Goal: Task Accomplishment & Management: Manage account settings

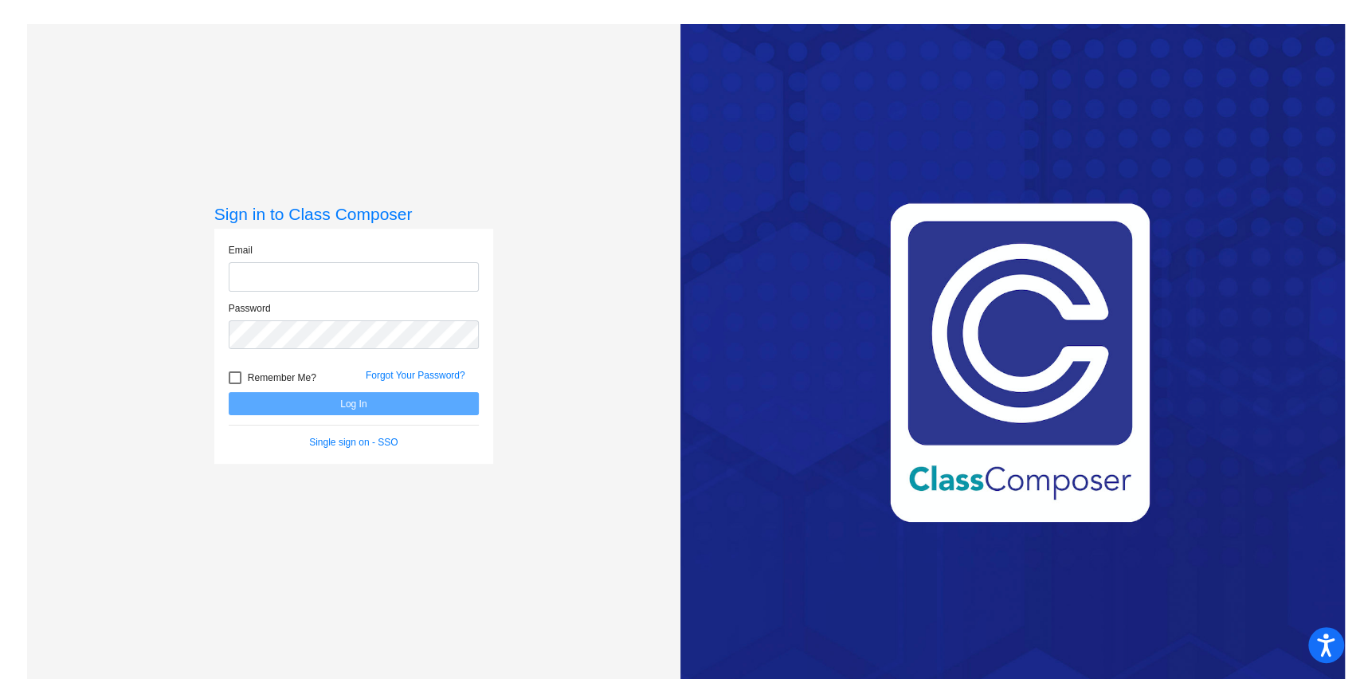
type input "[EMAIL_ADDRESS][DOMAIN_NAME]"
click at [313, 400] on button "Log In" at bounding box center [354, 403] width 250 height 23
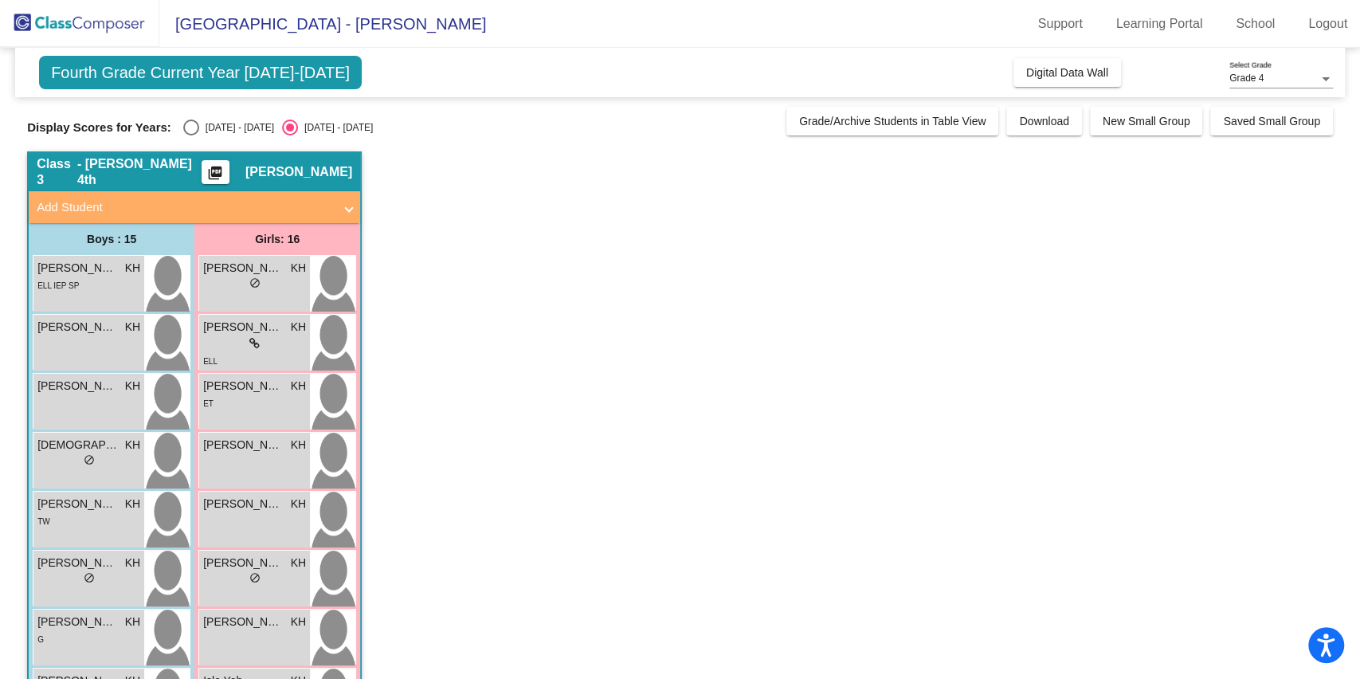
click at [185, 131] on div "Select an option" at bounding box center [191, 128] width 16 height 16
click at [190, 135] on input "[DATE] - [DATE]" at bounding box center [190, 135] width 1 height 1
radio input "true"
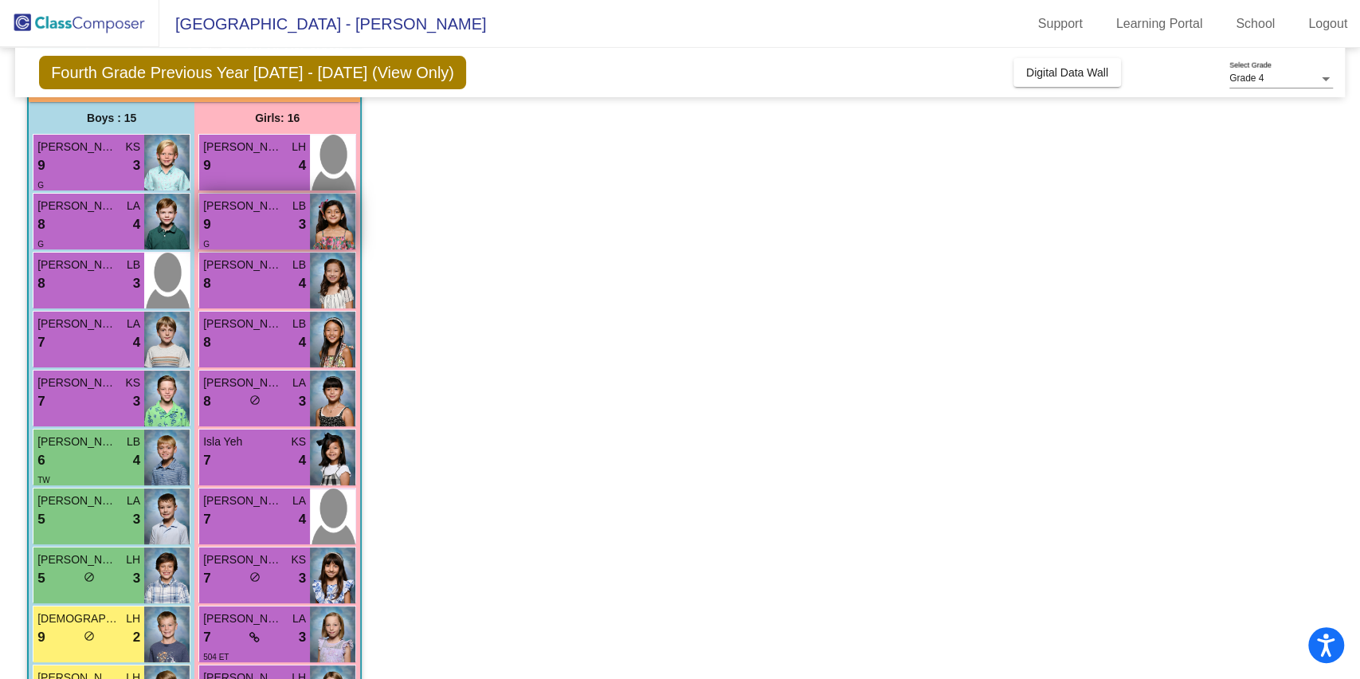
scroll to position [50, 0]
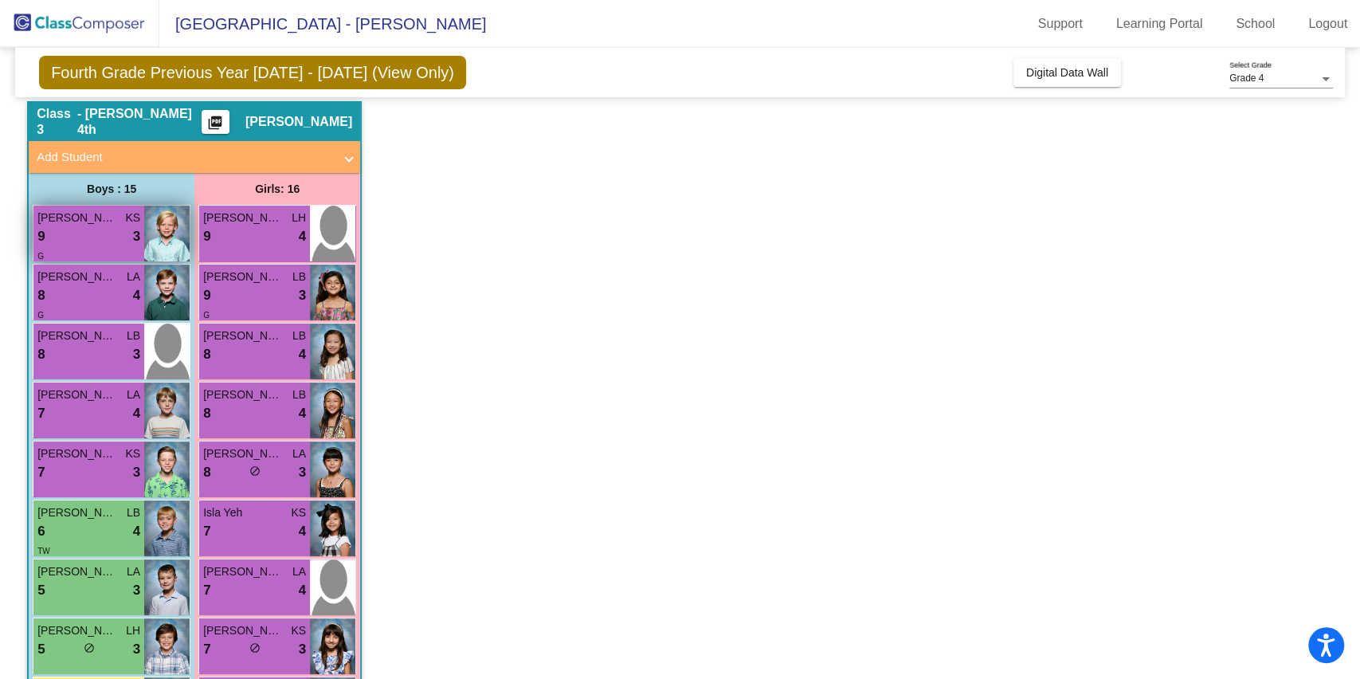
click at [73, 230] on div "9 lock do_not_disturb_alt 3" at bounding box center [88, 236] width 103 height 21
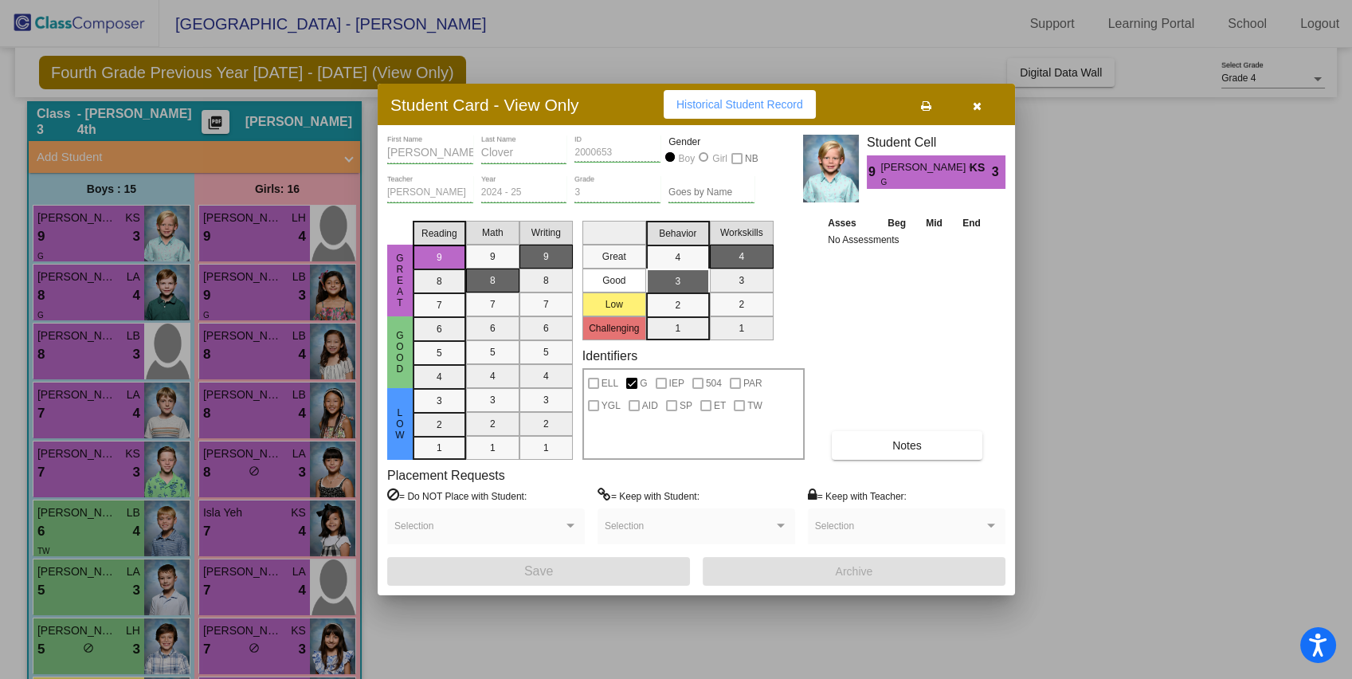
click at [923, 452] on button "Notes" at bounding box center [907, 445] width 151 height 29
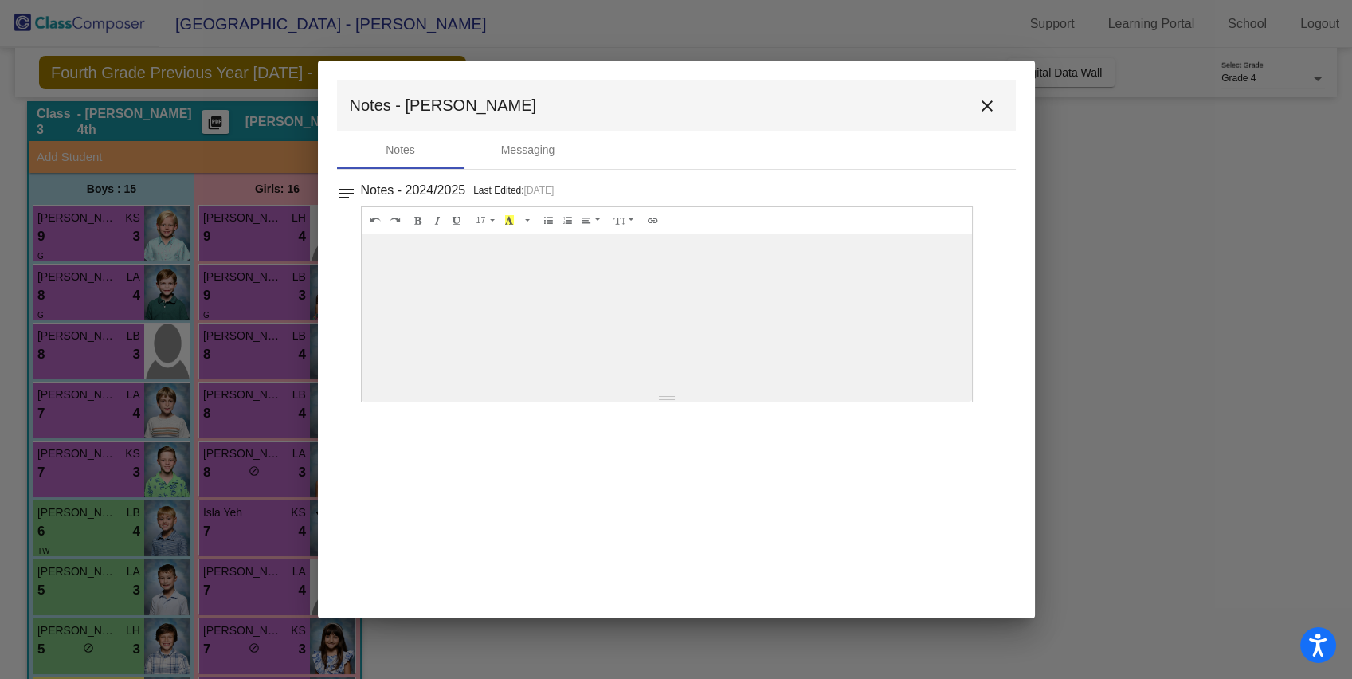
click at [991, 99] on mat-icon "close" at bounding box center [987, 105] width 19 height 19
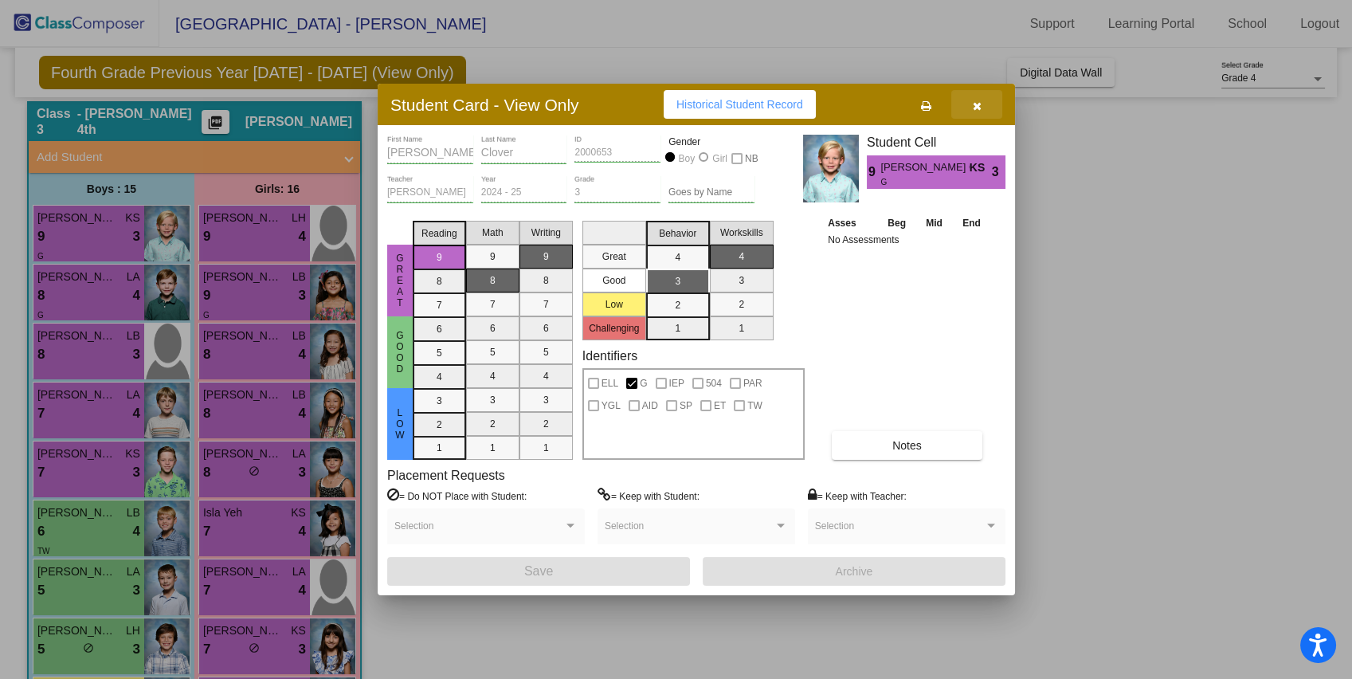
click at [971, 112] on button "button" at bounding box center [976, 104] width 51 height 29
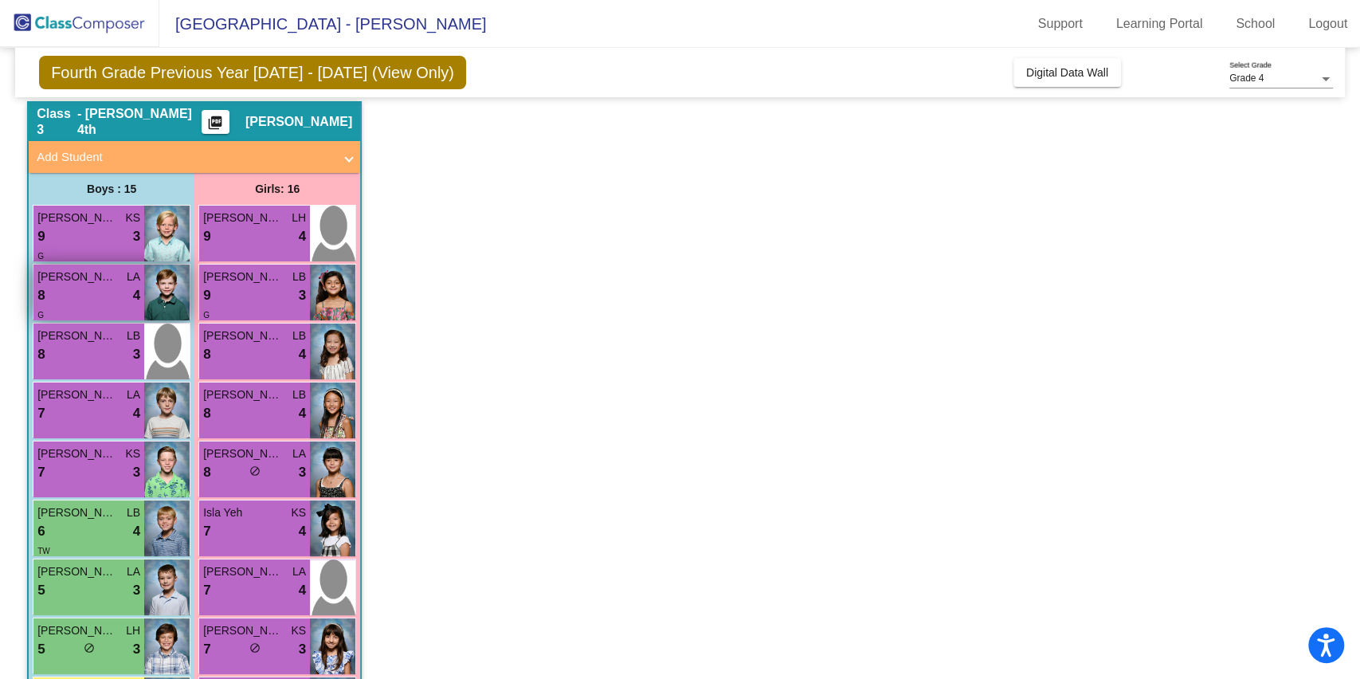
click at [109, 294] on div "8 lock do_not_disturb_alt 4" at bounding box center [88, 295] width 103 height 21
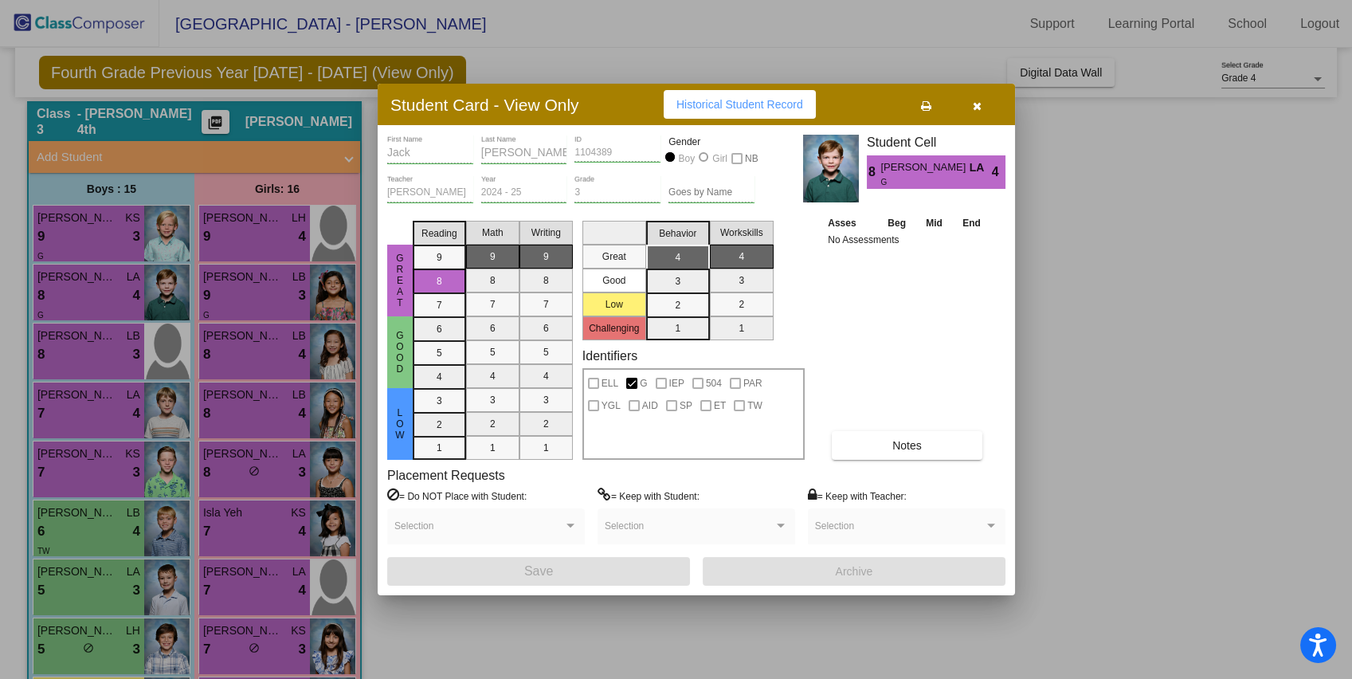
click at [978, 104] on icon "button" at bounding box center [977, 105] width 9 height 11
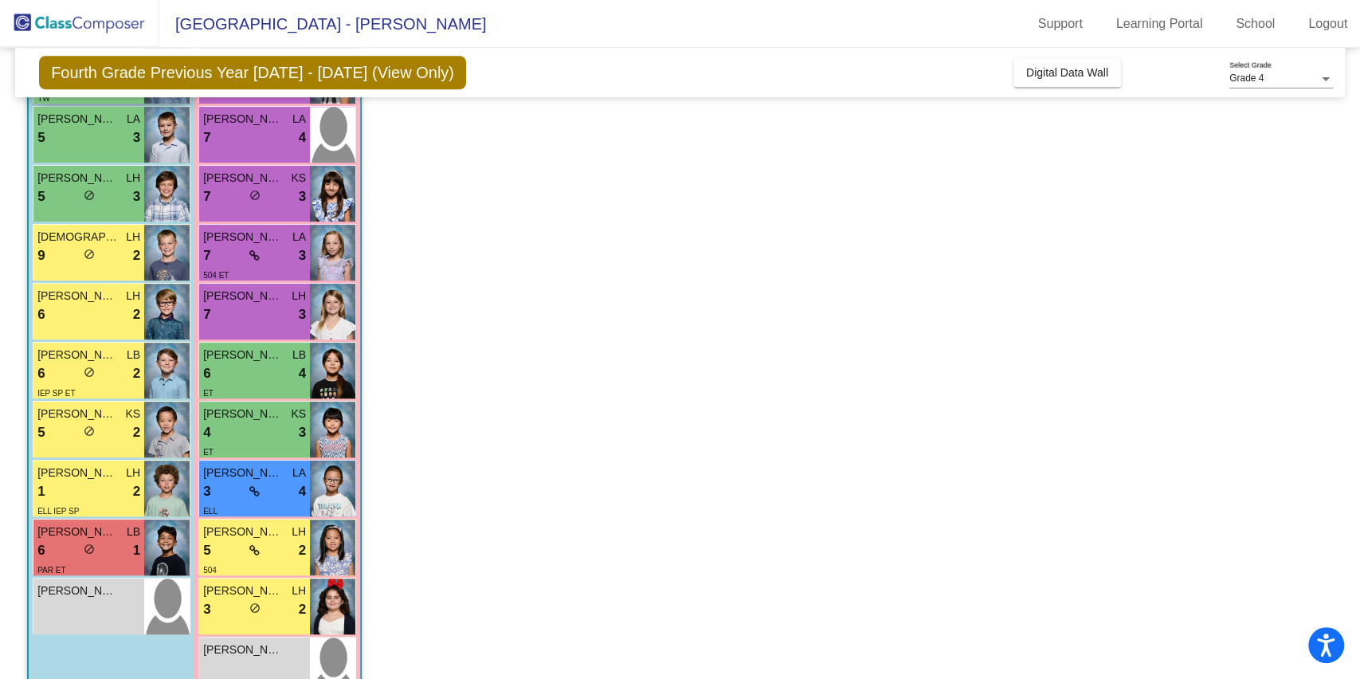
scroll to position [511, 0]
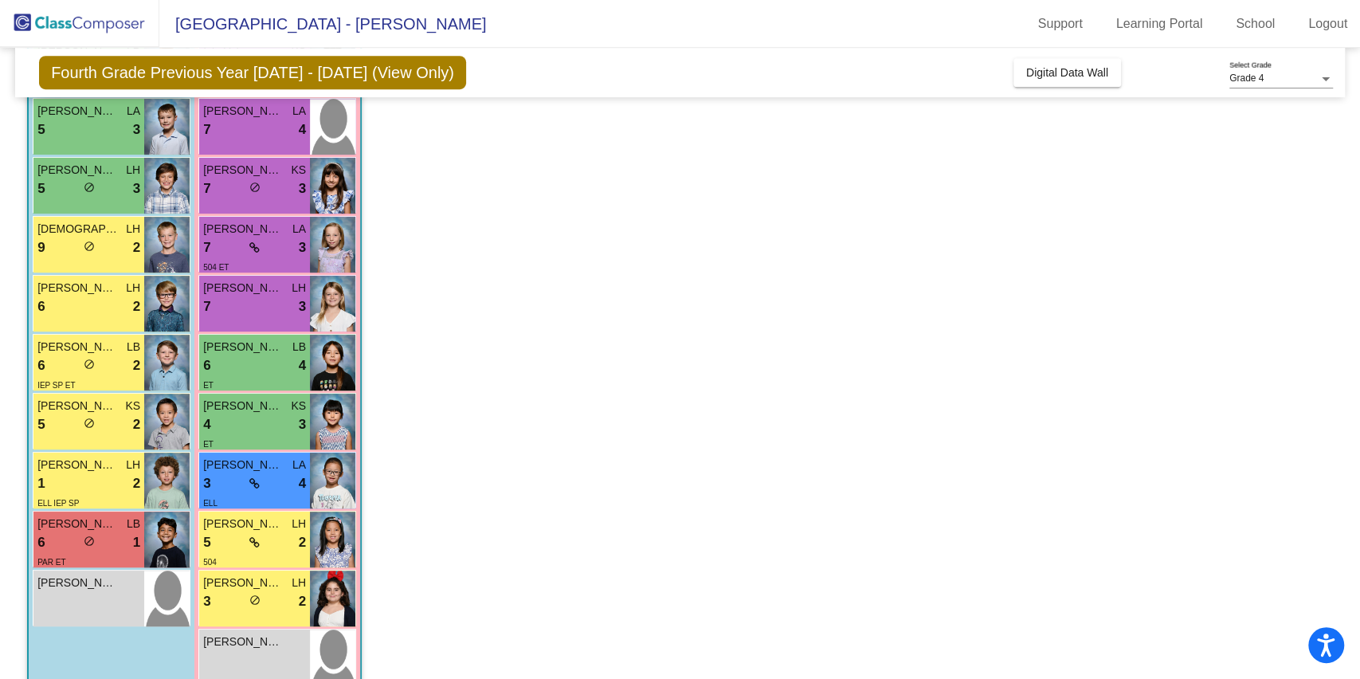
click at [90, 539] on span "do_not_disturb_alt" at bounding box center [89, 540] width 11 height 11
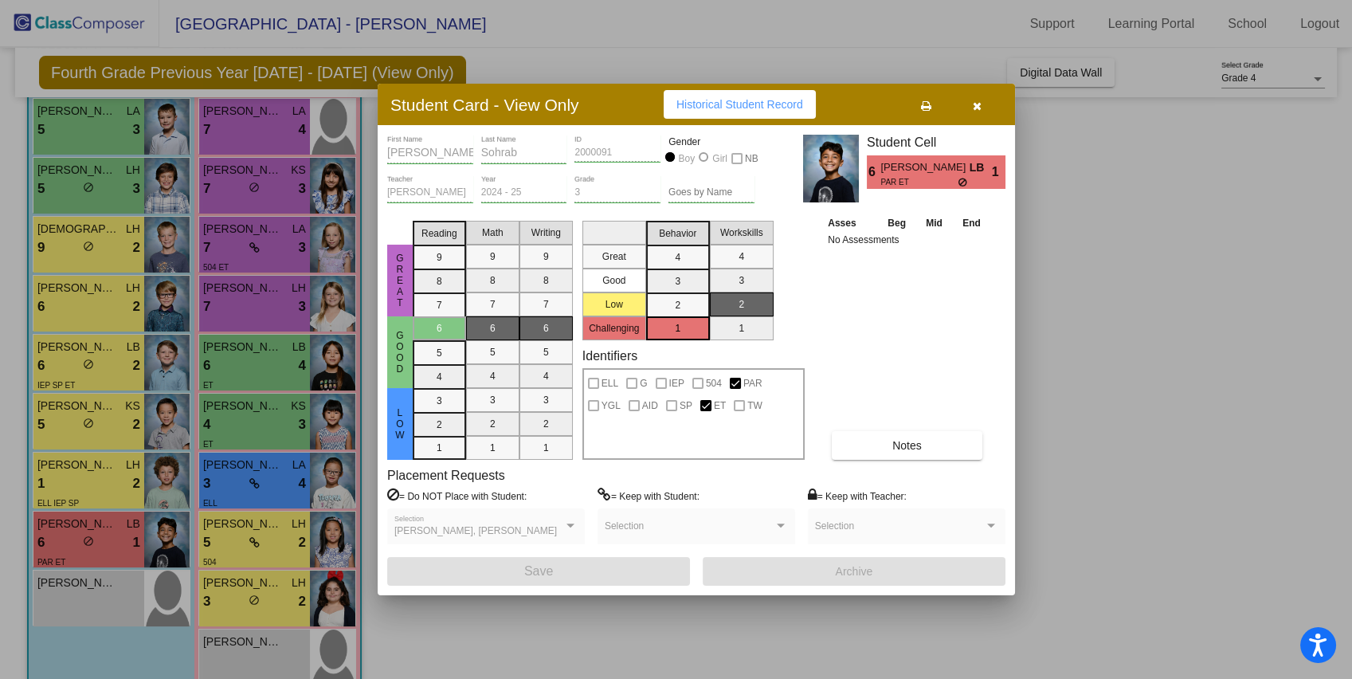
click at [979, 106] on icon "button" at bounding box center [977, 105] width 9 height 11
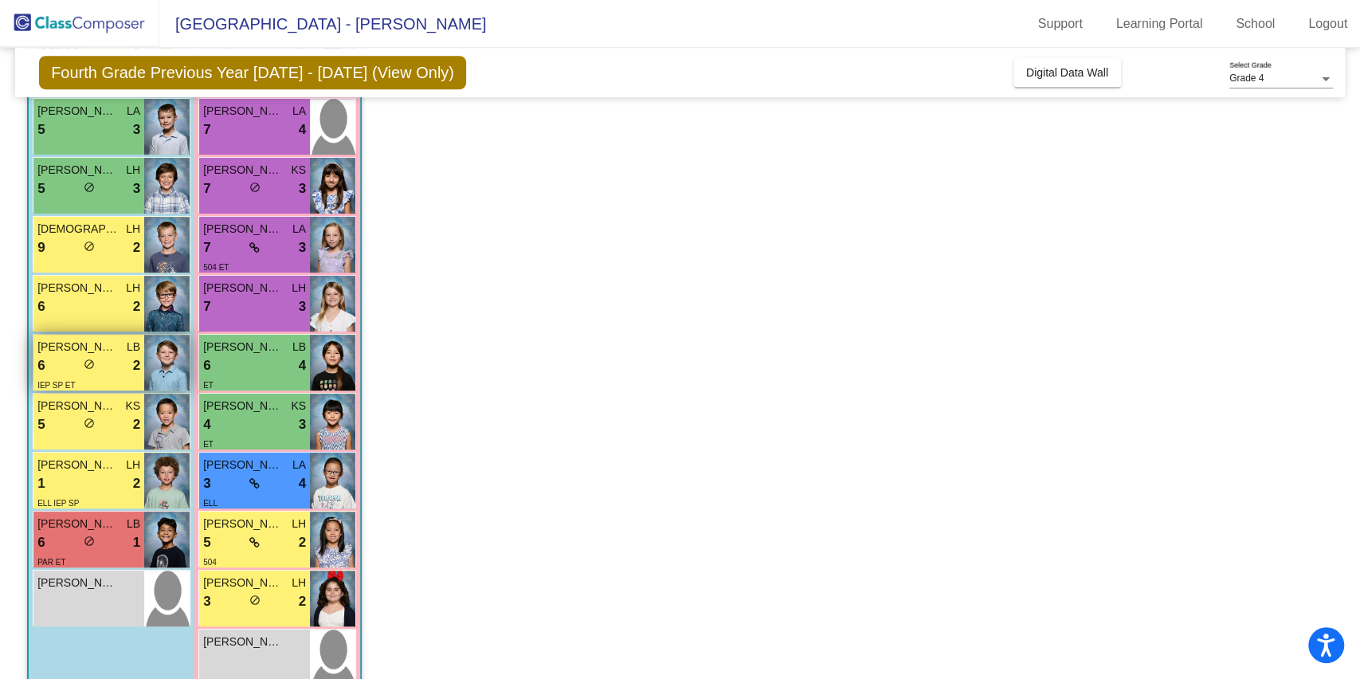
click at [148, 369] on img at bounding box center [166, 363] width 45 height 56
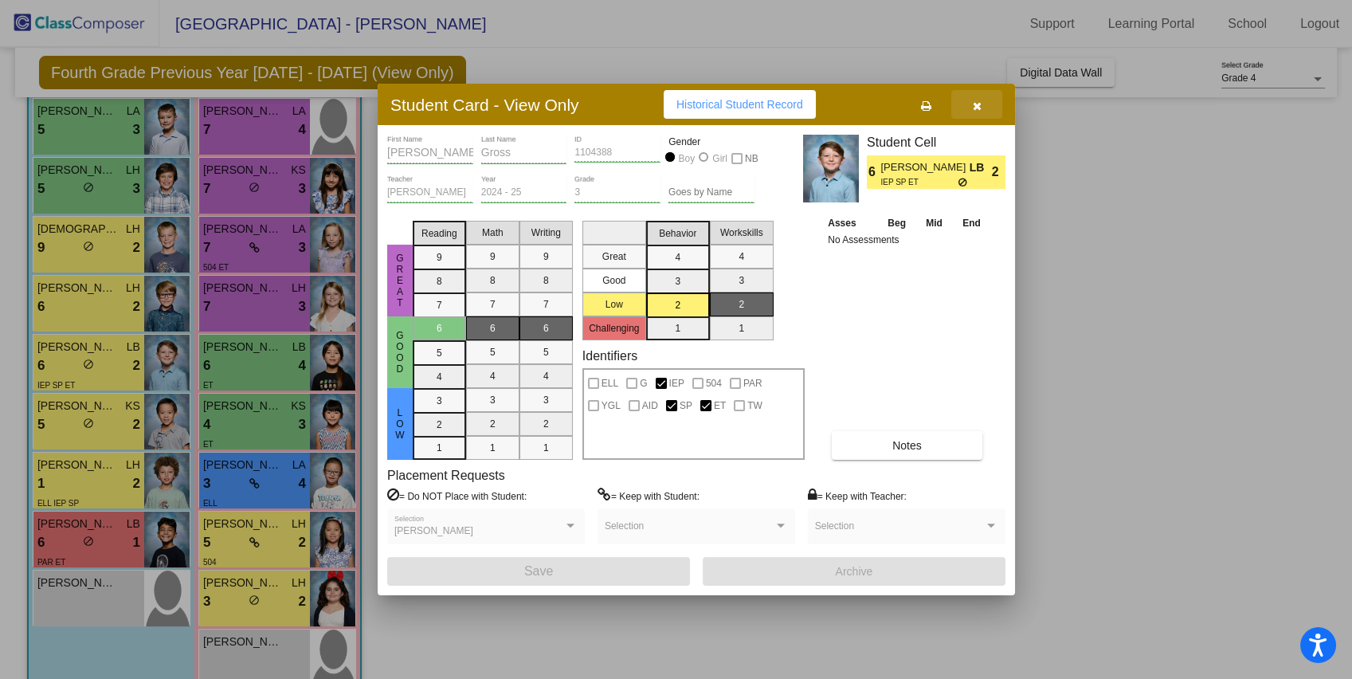
click at [987, 105] on button "button" at bounding box center [976, 104] width 51 height 29
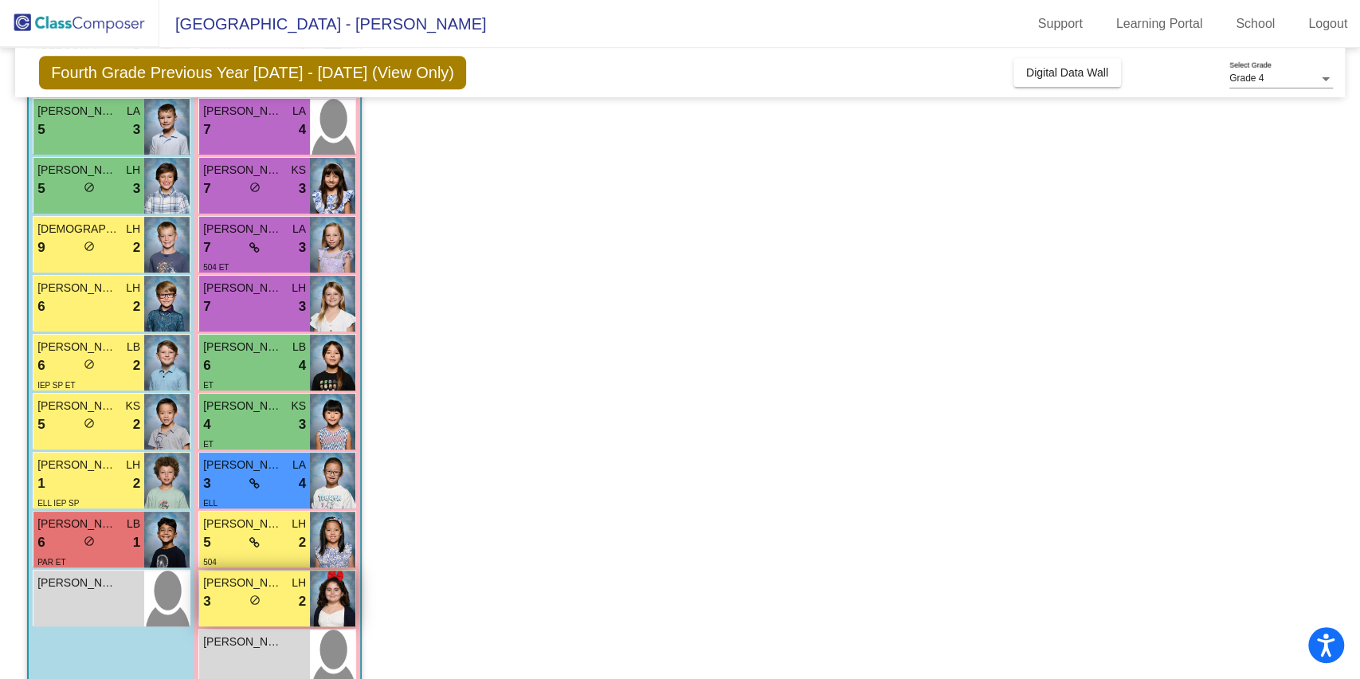
click at [229, 591] on div "3 lock do_not_disturb_alt 2" at bounding box center [254, 601] width 103 height 21
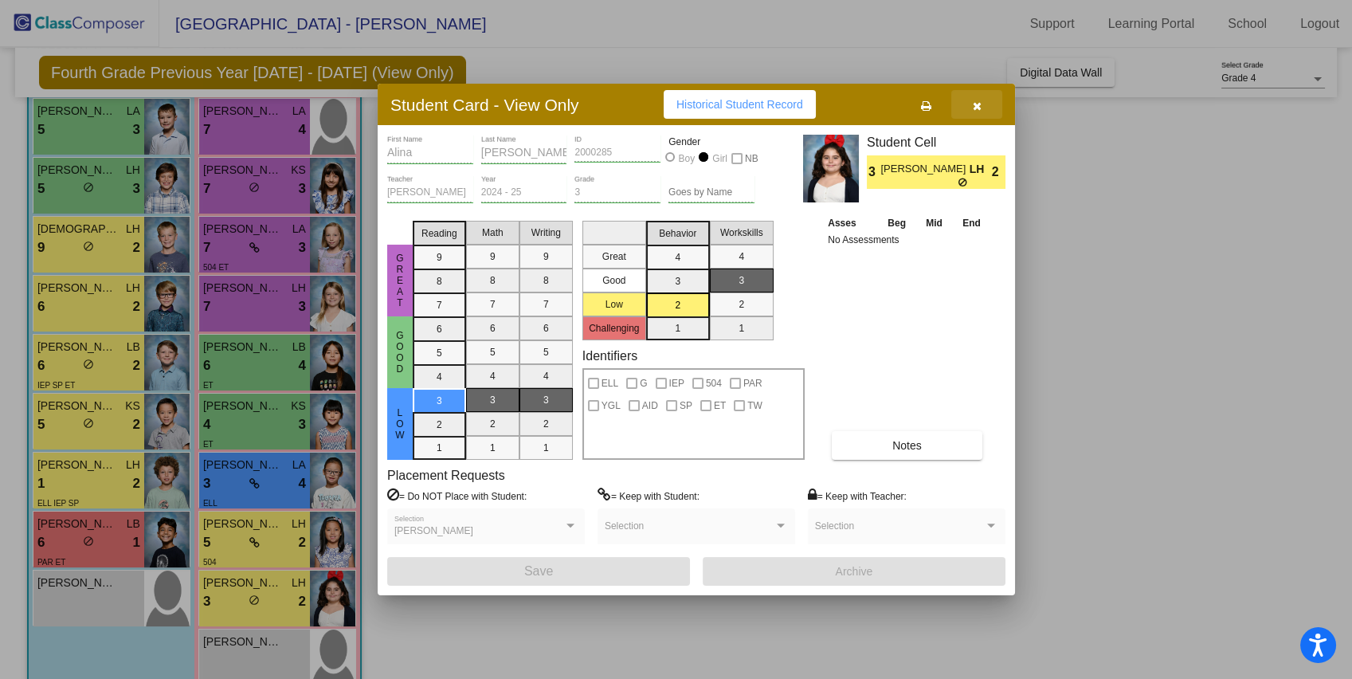
click at [986, 107] on button "button" at bounding box center [976, 104] width 51 height 29
